Goal: Find specific page/section: Find specific page/section

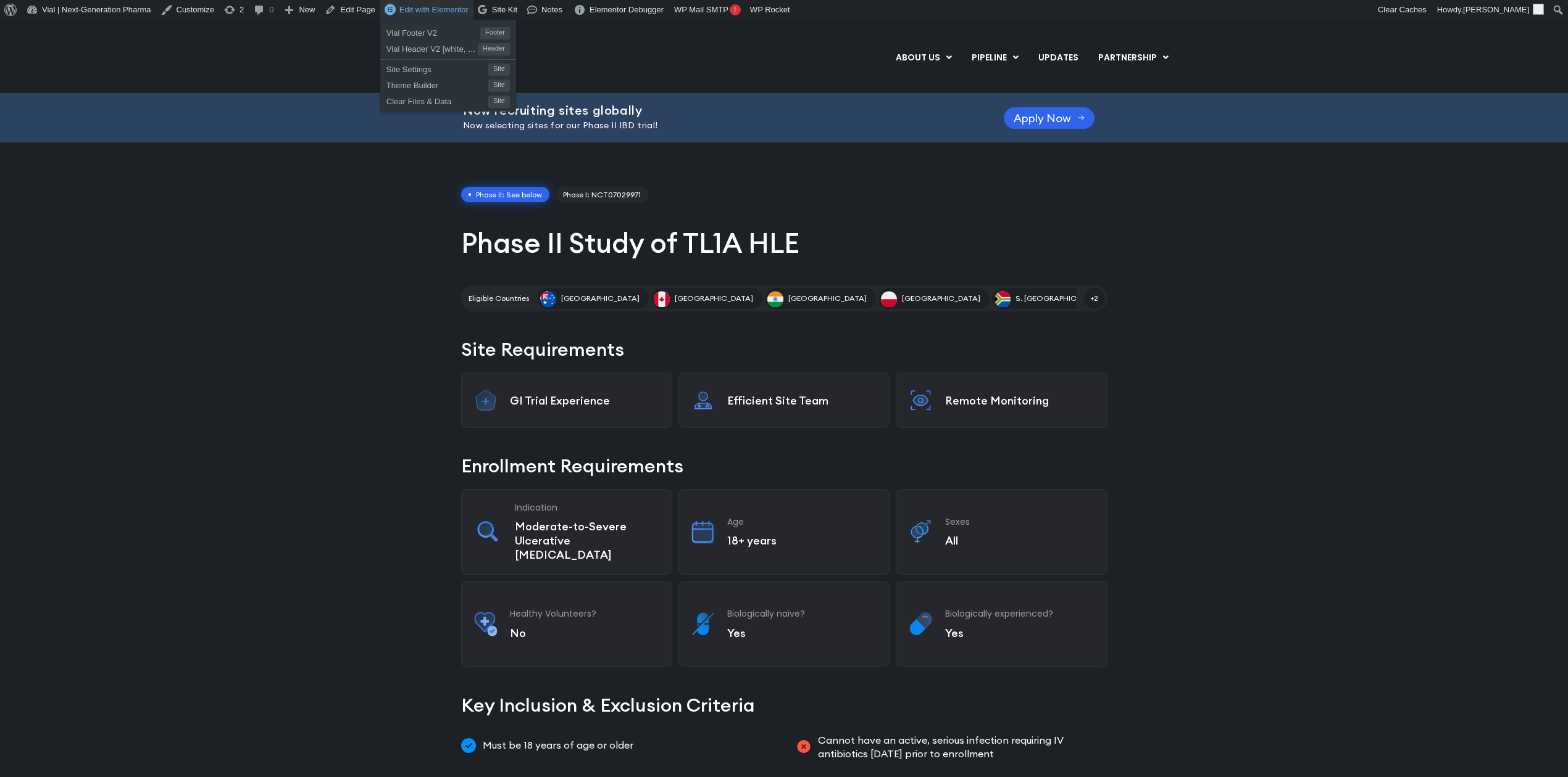
click at [404, 10] on span "Edit with Elementor" at bounding box center [434, 9] width 69 height 9
